Goal: Information Seeking & Learning: Check status

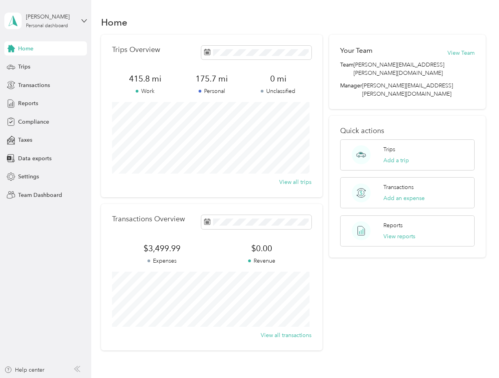
click at [250, 189] on div "Trips Overview 415.8 mi Work 175.7 mi Personal 0 mi Unclassified View all trips" at bounding box center [212, 116] width 222 height 163
click at [46, 21] on div "[PERSON_NAME]" at bounding box center [50, 17] width 49 height 8
